Goal: Transaction & Acquisition: Book appointment/travel/reservation

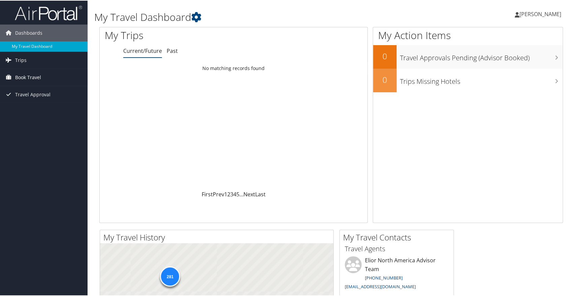
click at [29, 75] on span "Book Travel" at bounding box center [28, 76] width 26 height 17
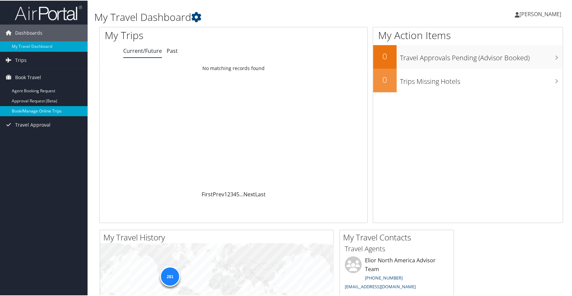
click at [33, 110] on link "Book/Manage Online Trips" at bounding box center [44, 110] width 88 height 10
